Goal: Information Seeking & Learning: Understand process/instructions

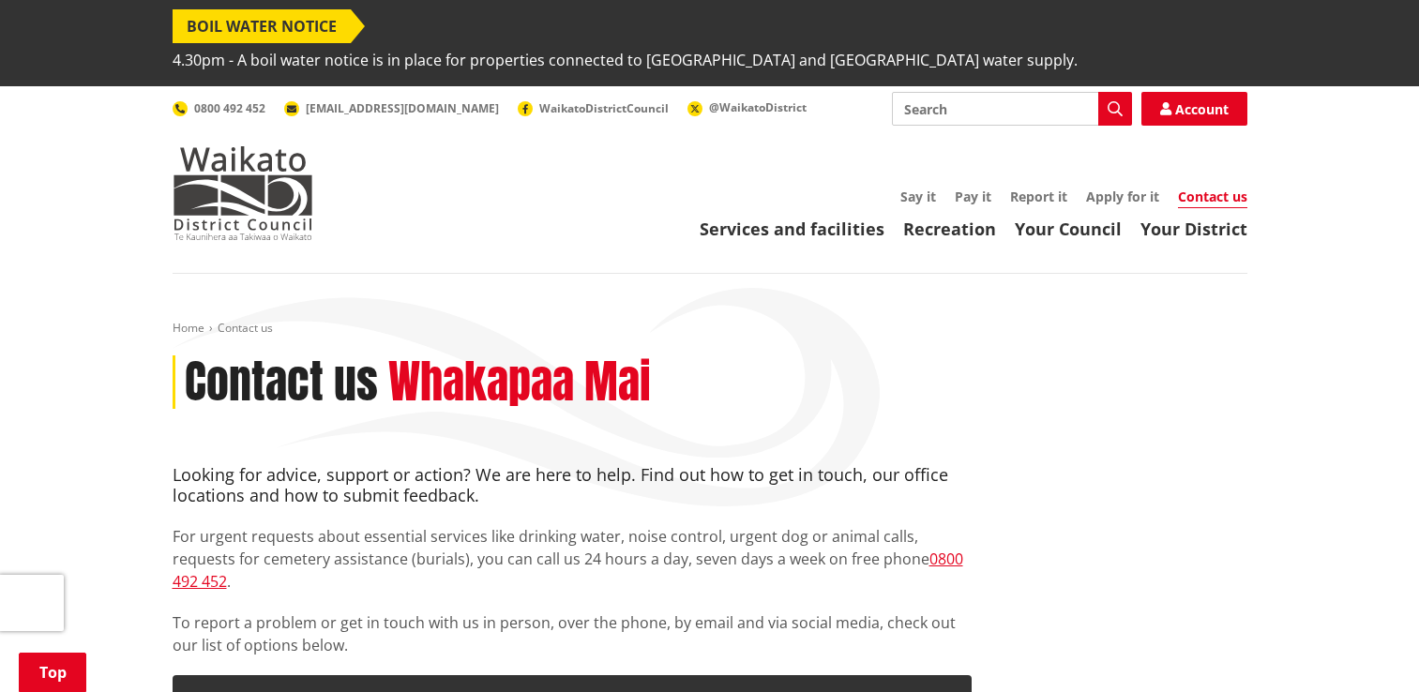
scroll to position [375, 0]
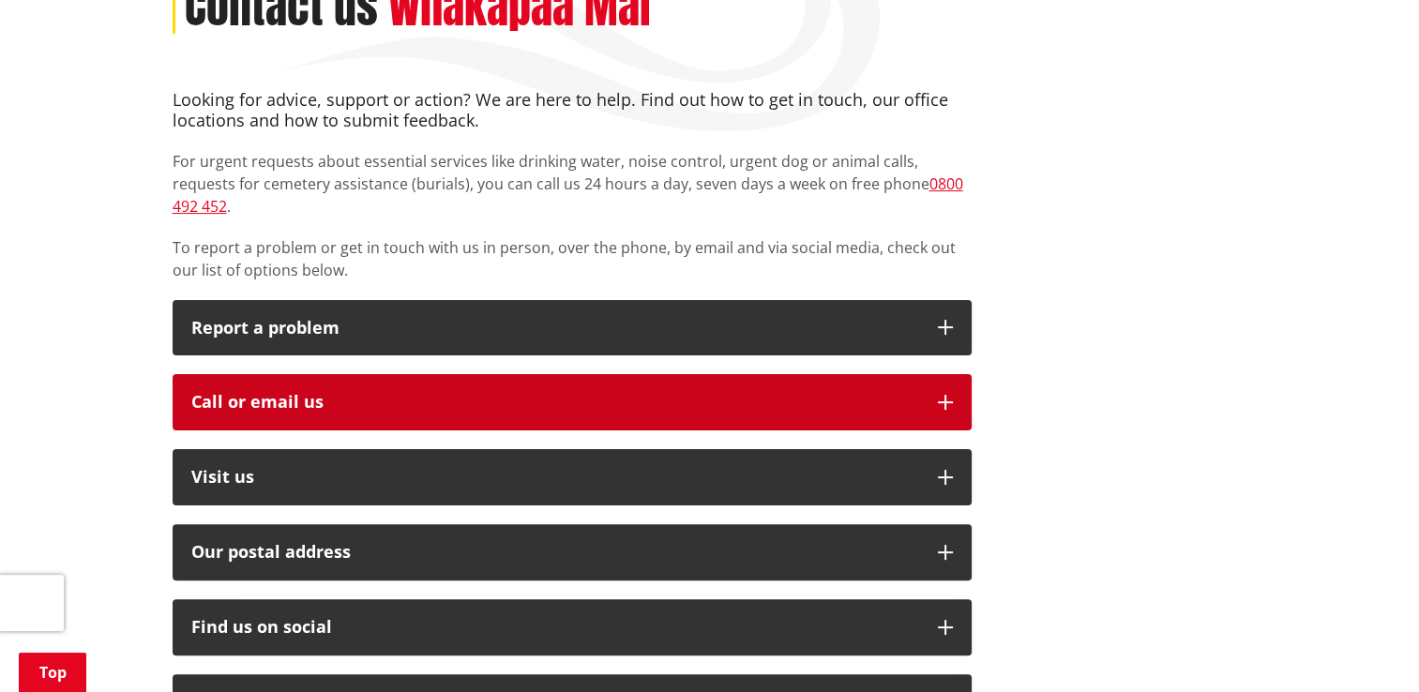
click at [651, 374] on button "Call or email us" at bounding box center [572, 402] width 799 height 56
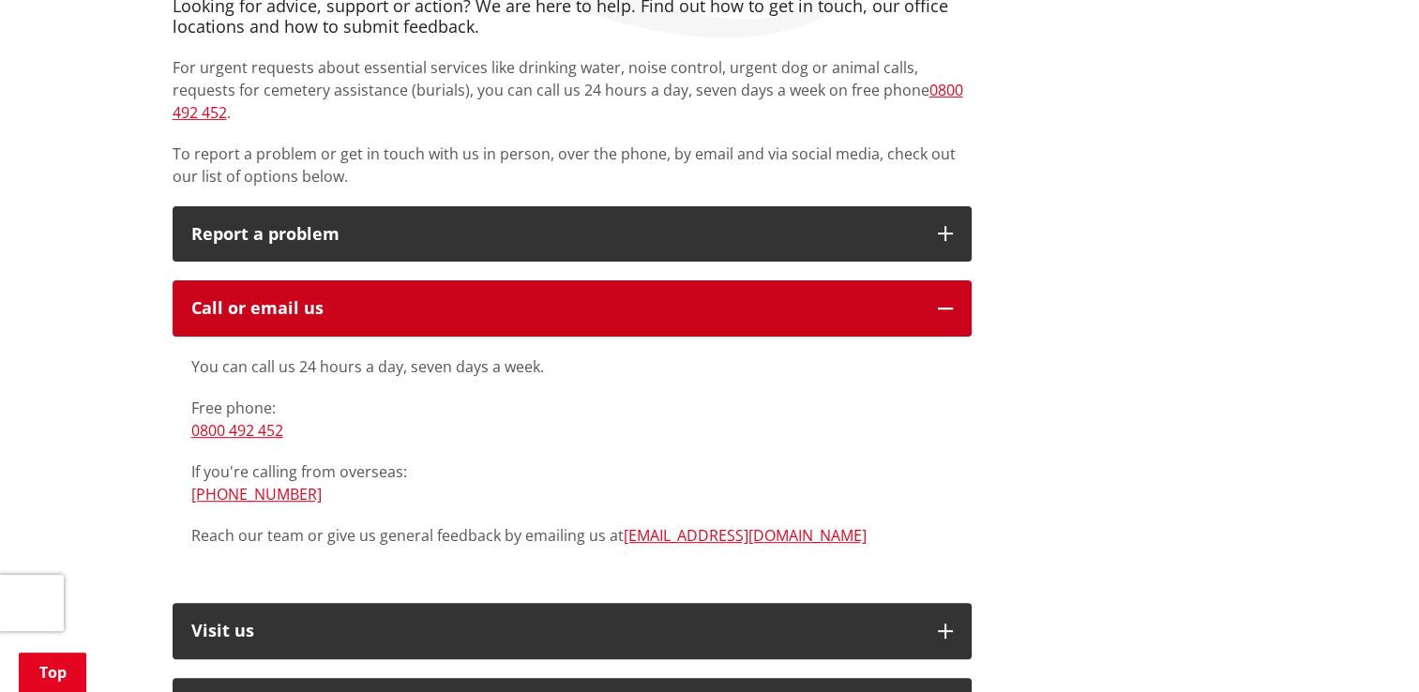
scroll to position [0, 0]
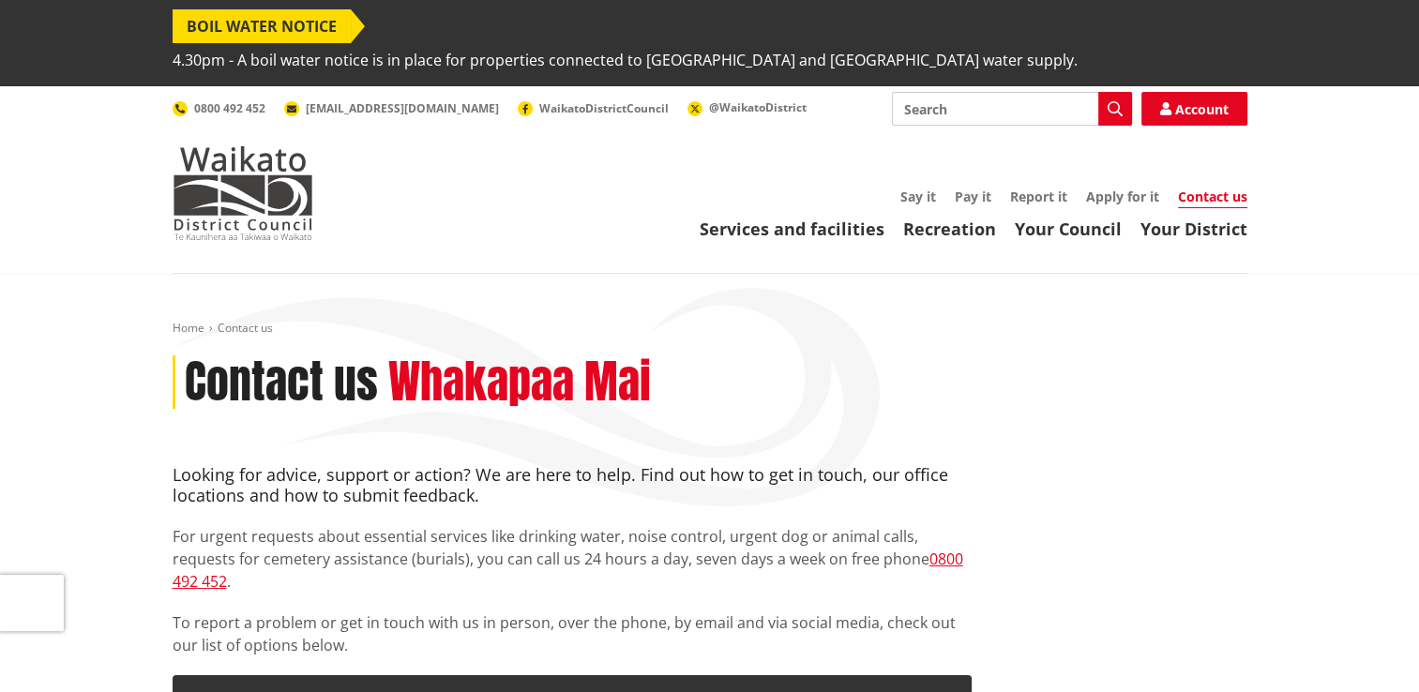
click at [956, 92] on input "Search" at bounding box center [1012, 109] width 240 height 34
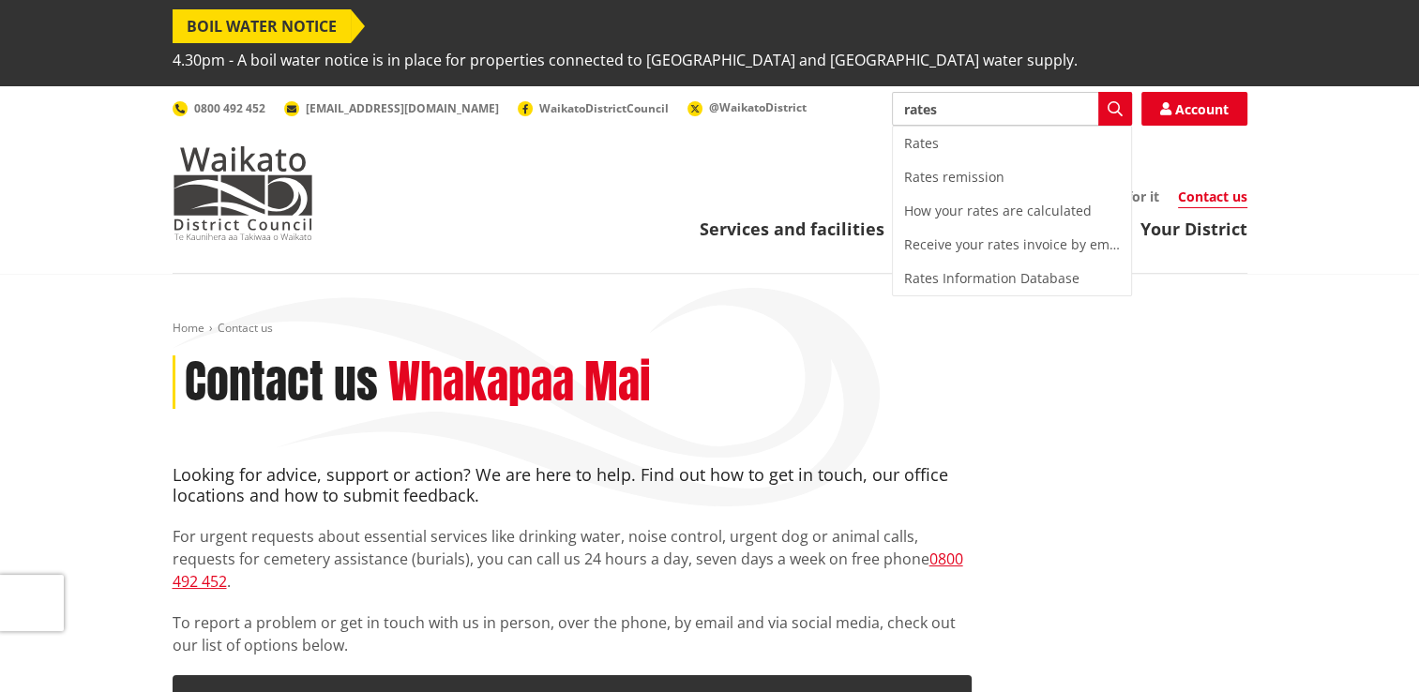
click at [999, 127] on div "Rates" at bounding box center [1012, 144] width 238 height 34
type input "Rates"
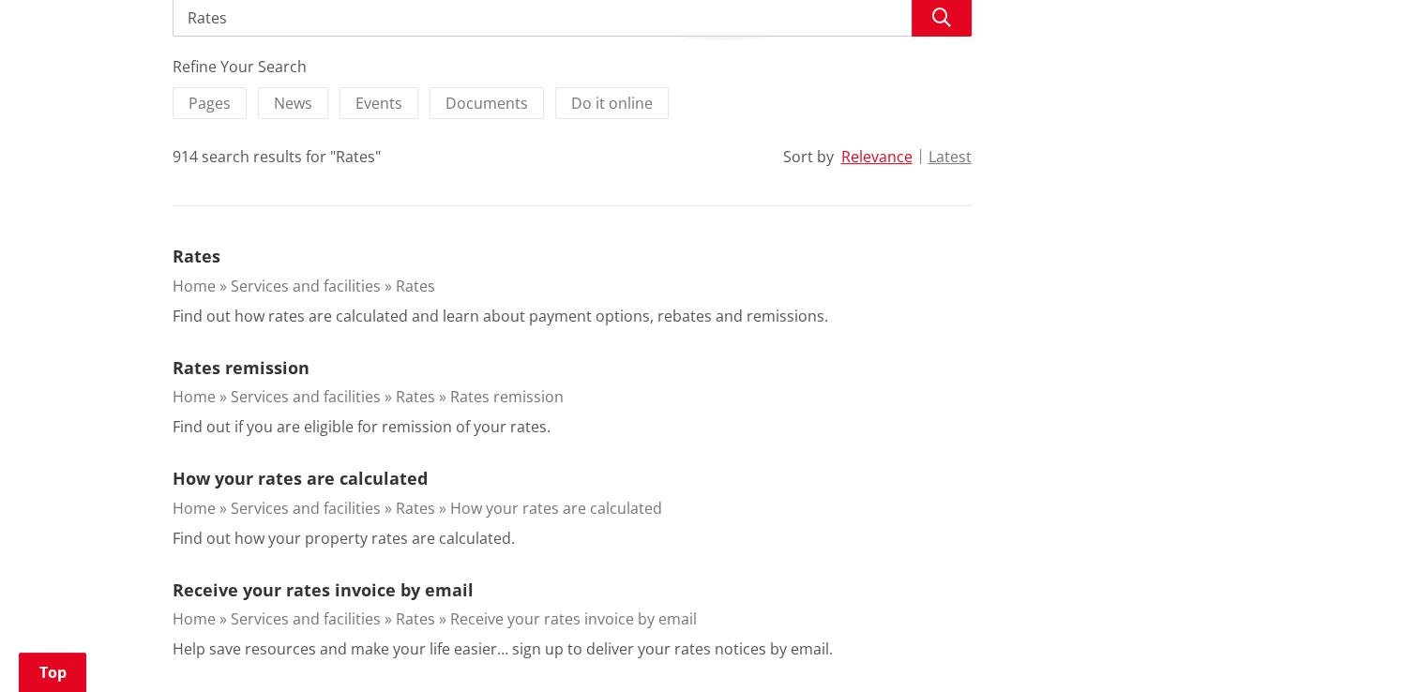
scroll to position [469, 0]
click at [183, 242] on link "Rates" at bounding box center [197, 253] width 48 height 23
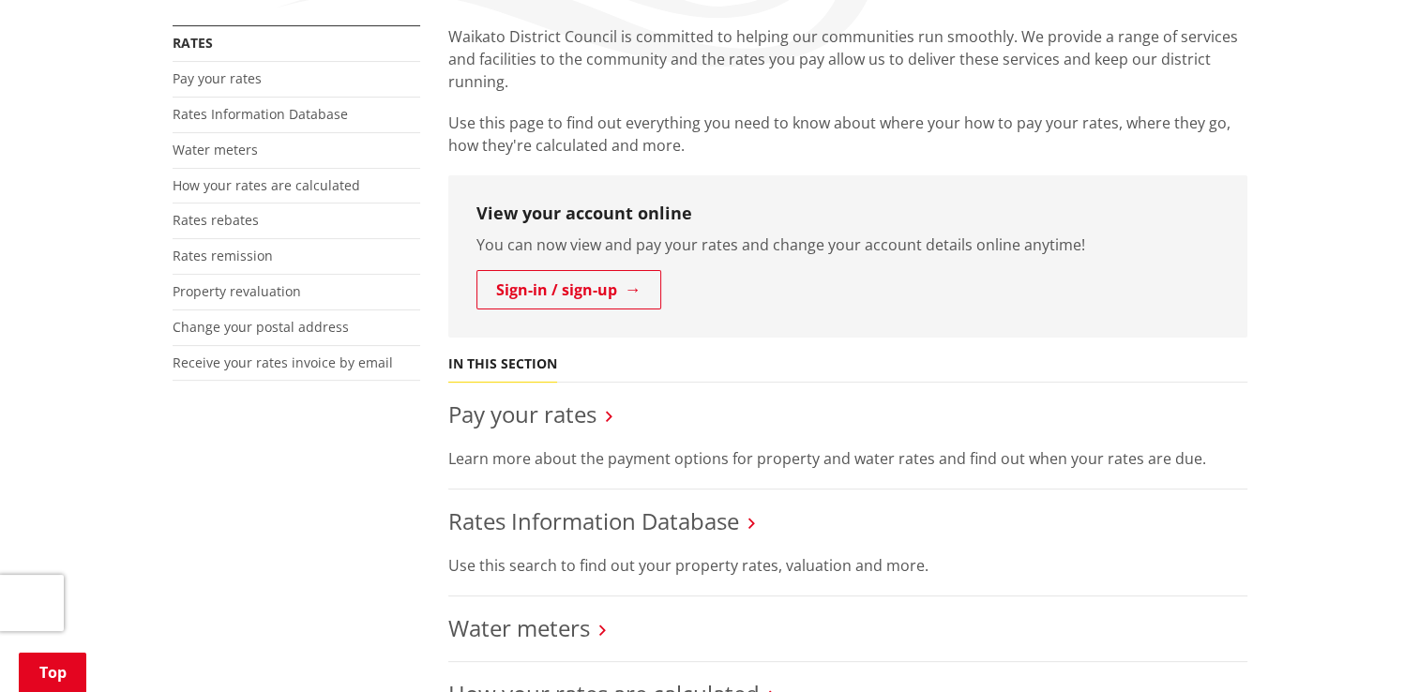
scroll to position [469, 0]
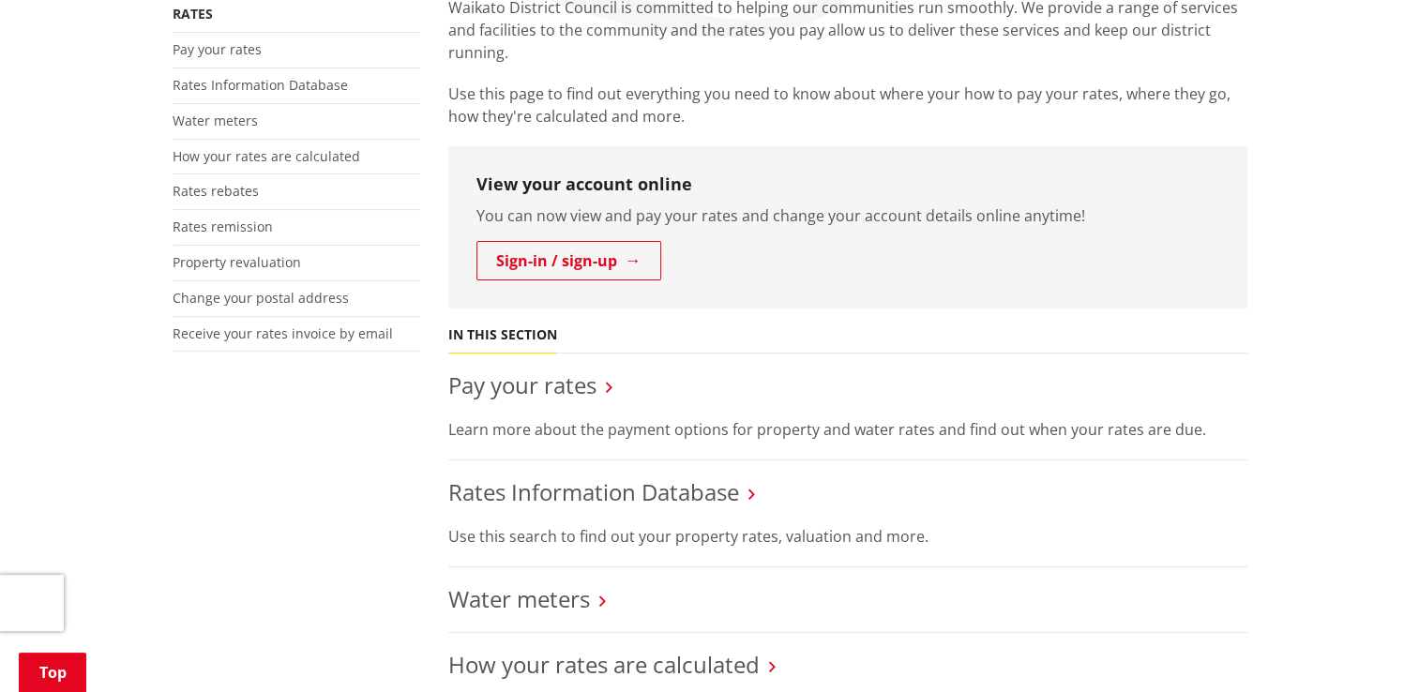
click at [525, 366] on li "Pay your rates Learn more about the payment options for property and water rate…" at bounding box center [847, 406] width 799 height 107
click at [532, 369] on link "Pay your rates" at bounding box center [522, 384] width 148 height 31
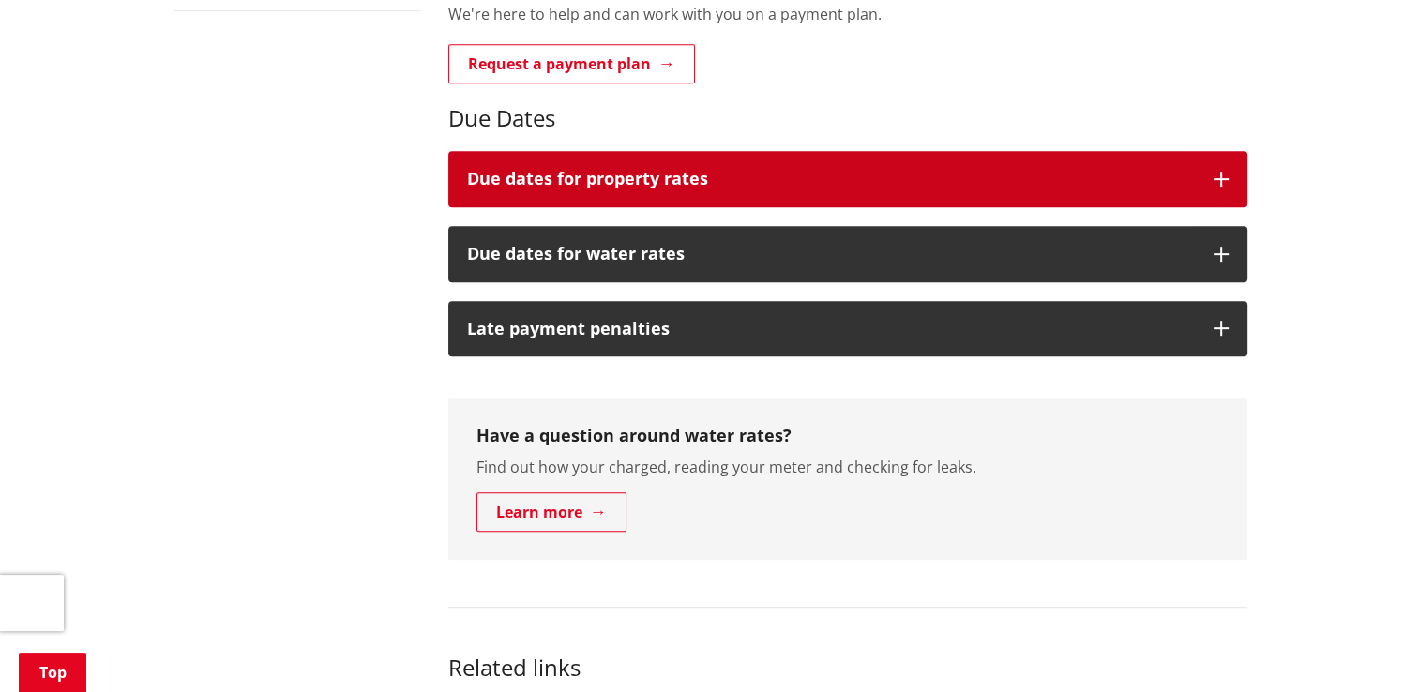
scroll to position [938, 0]
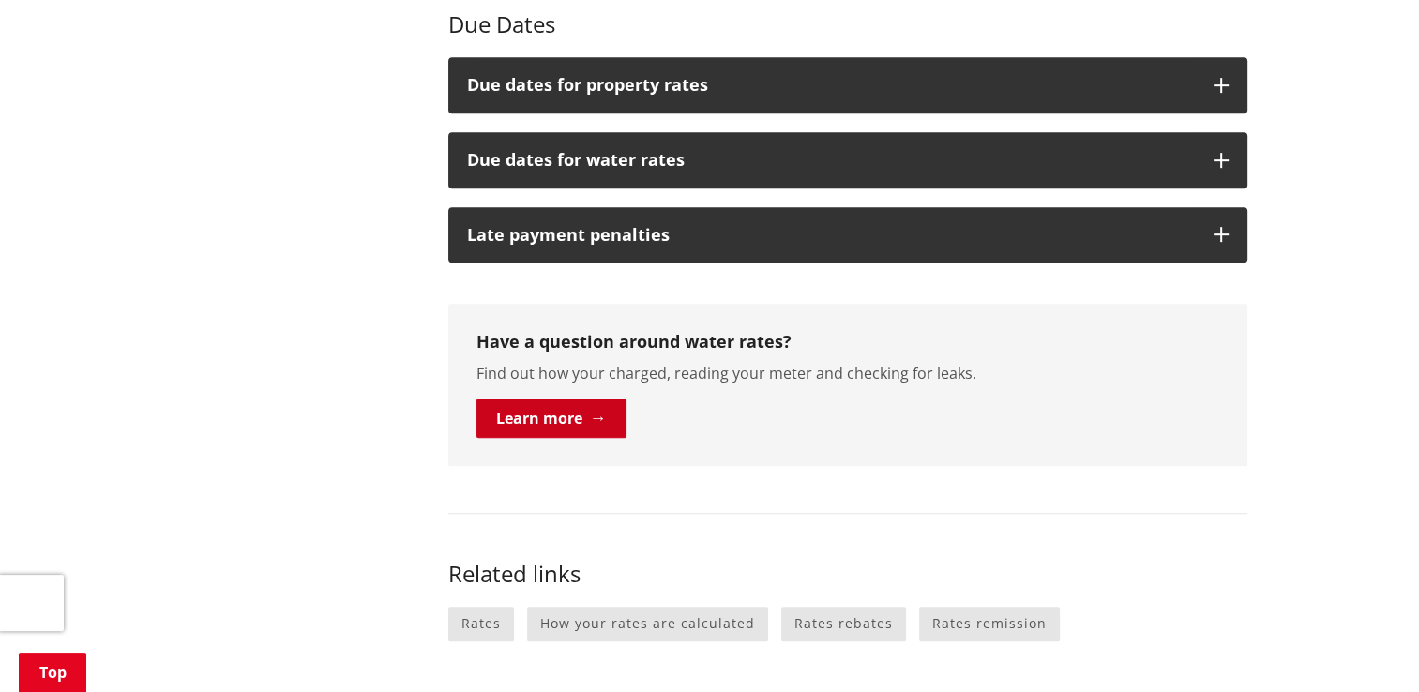
click at [557, 398] on link "Learn more" at bounding box center [551, 417] width 150 height 39
